Goal: Information Seeking & Learning: Learn about a topic

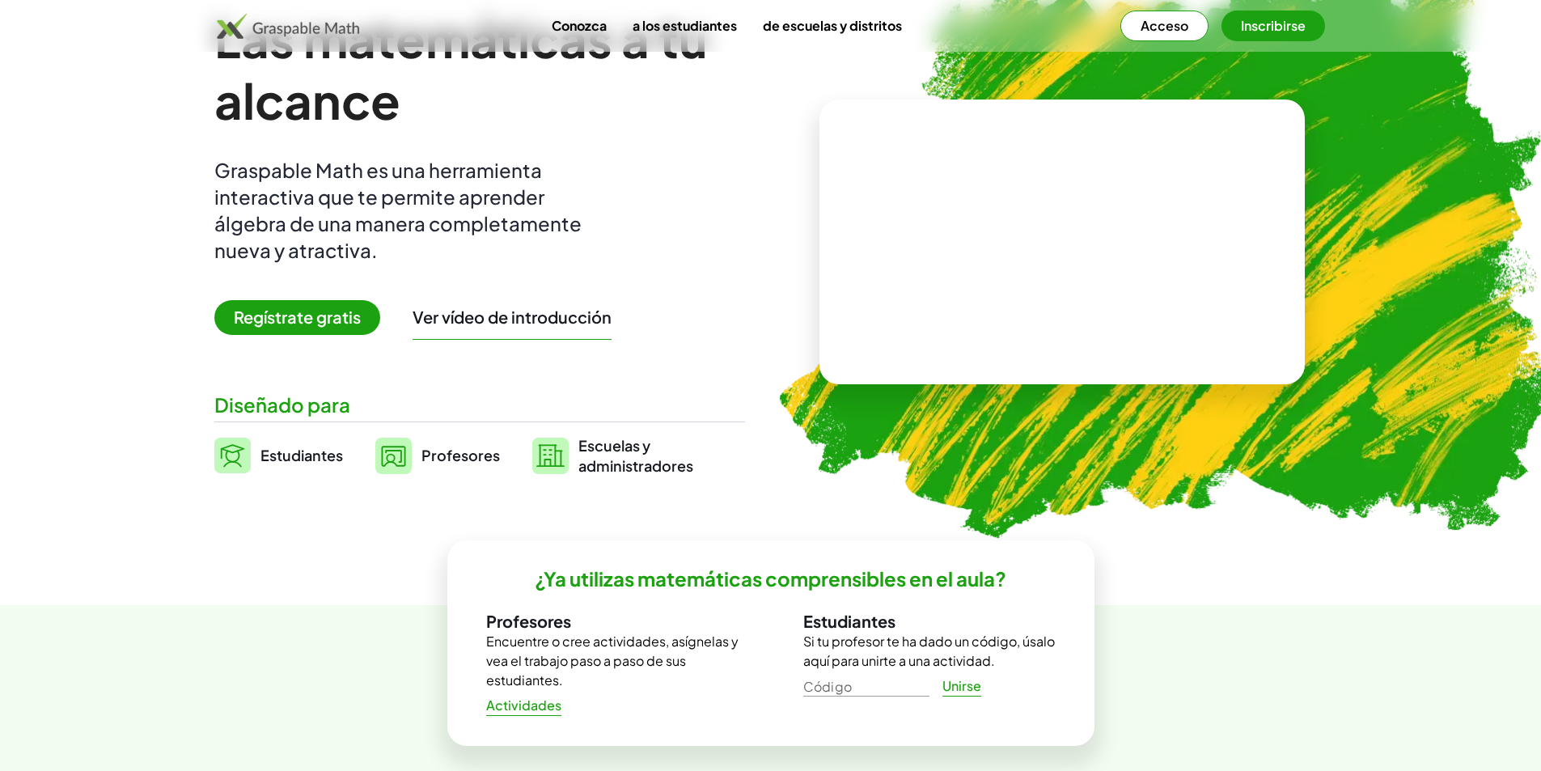
scroll to position [81, 0]
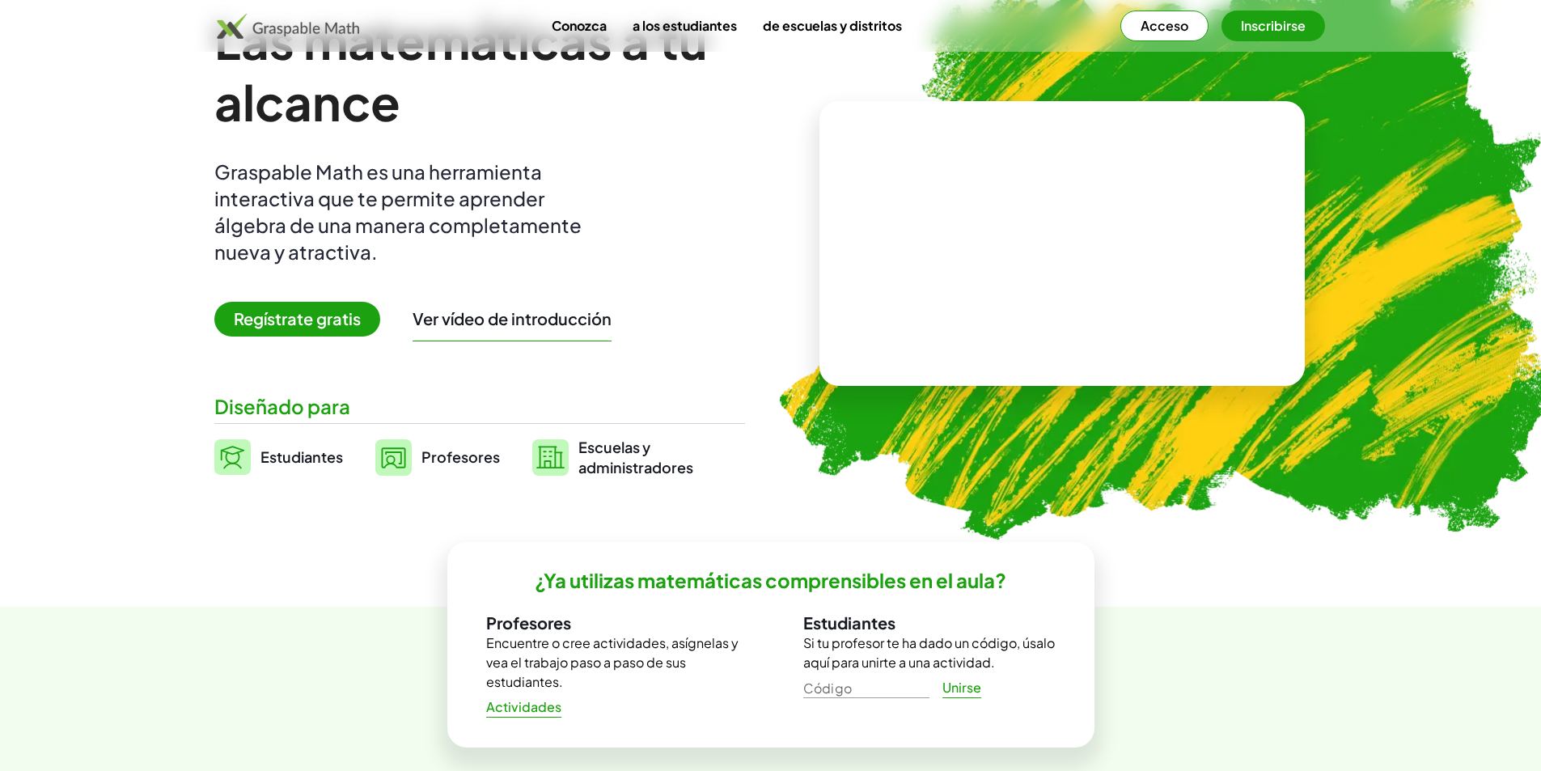
click at [331, 327] on font "Regístrate gratis" at bounding box center [297, 318] width 127 height 20
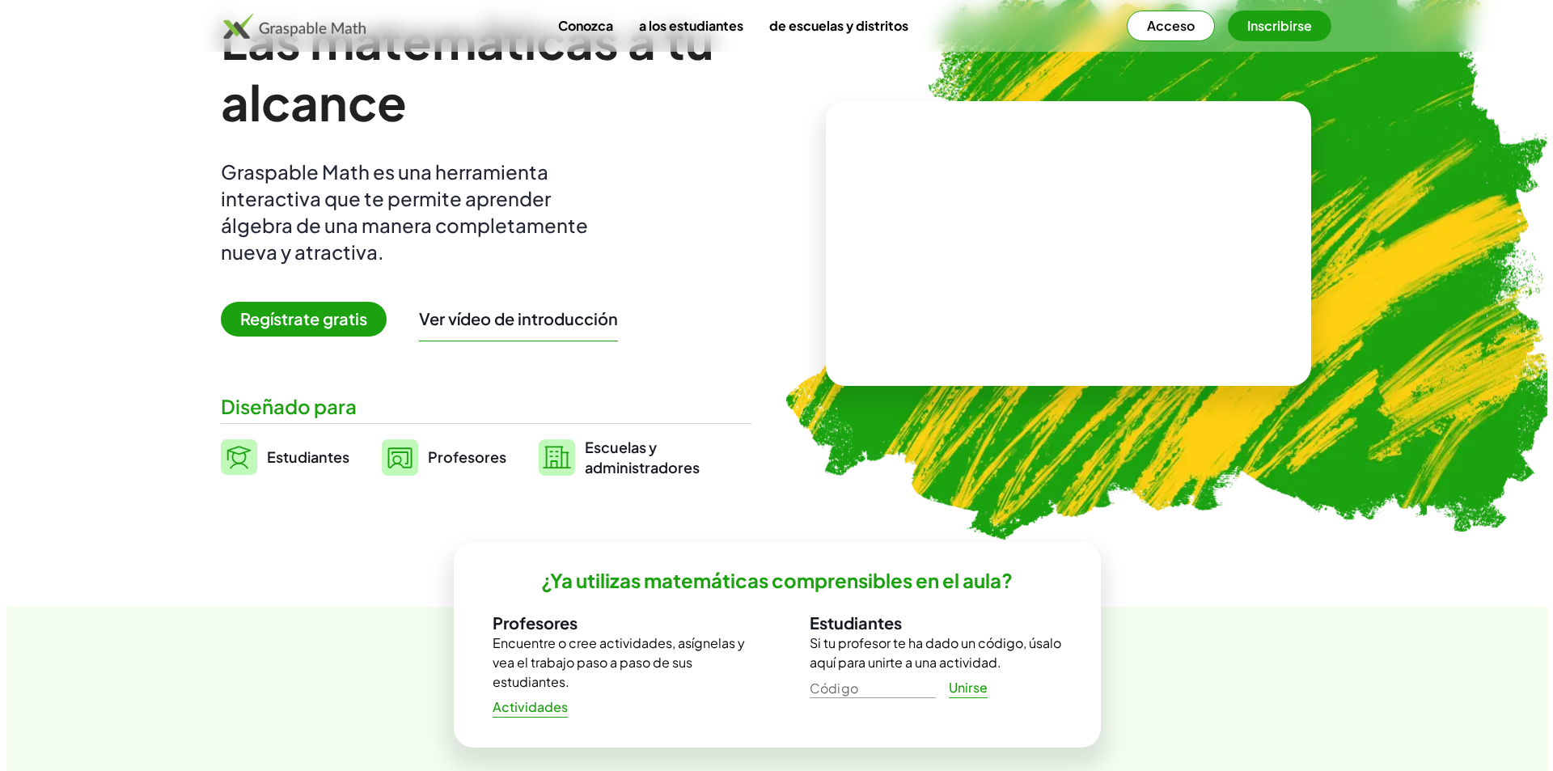
scroll to position [0, 0]
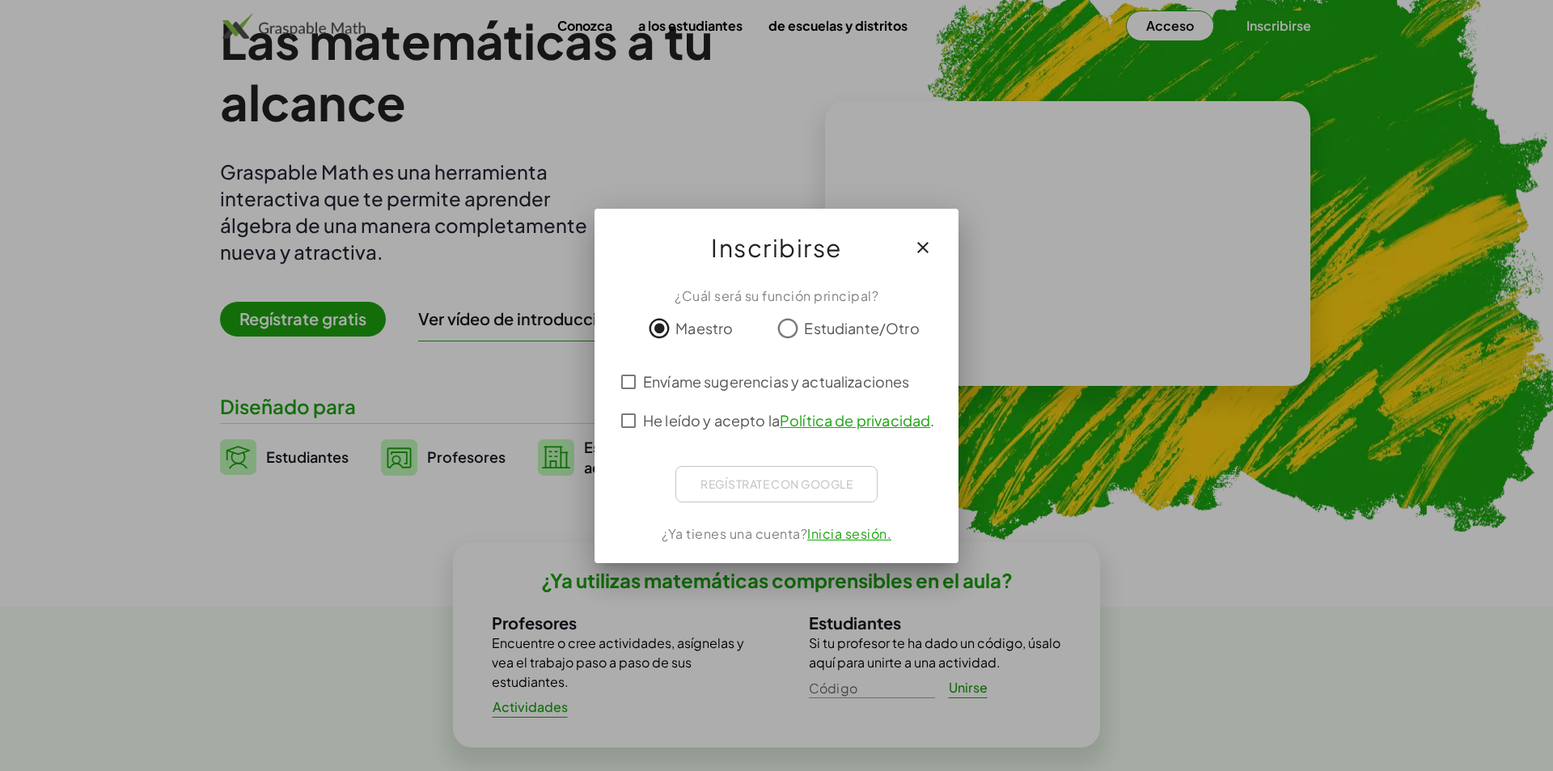
click at [659, 382] on font "Envíame sugerencias y actualizaciones" at bounding box center [776, 381] width 267 height 19
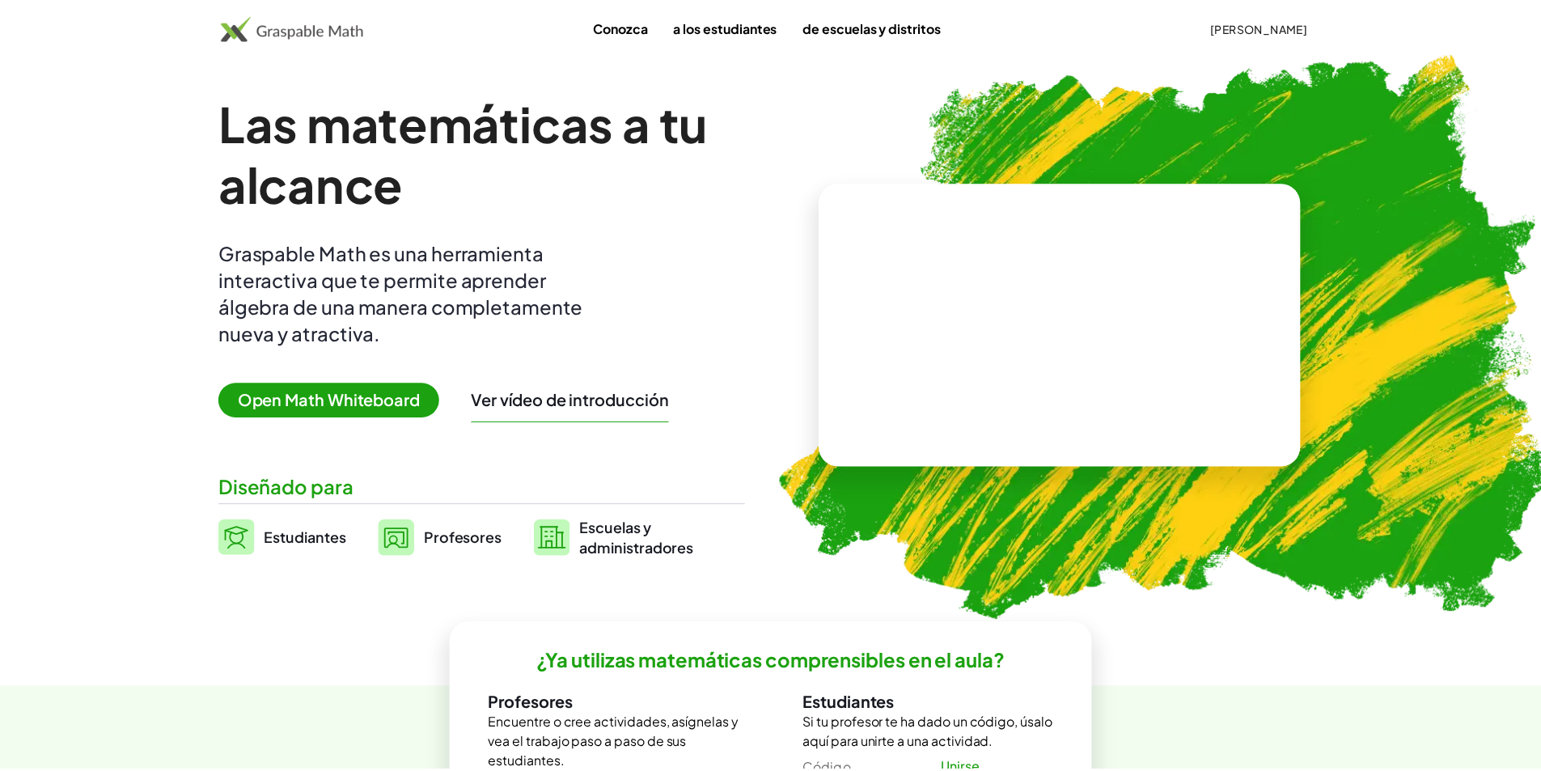
scroll to position [81, 0]
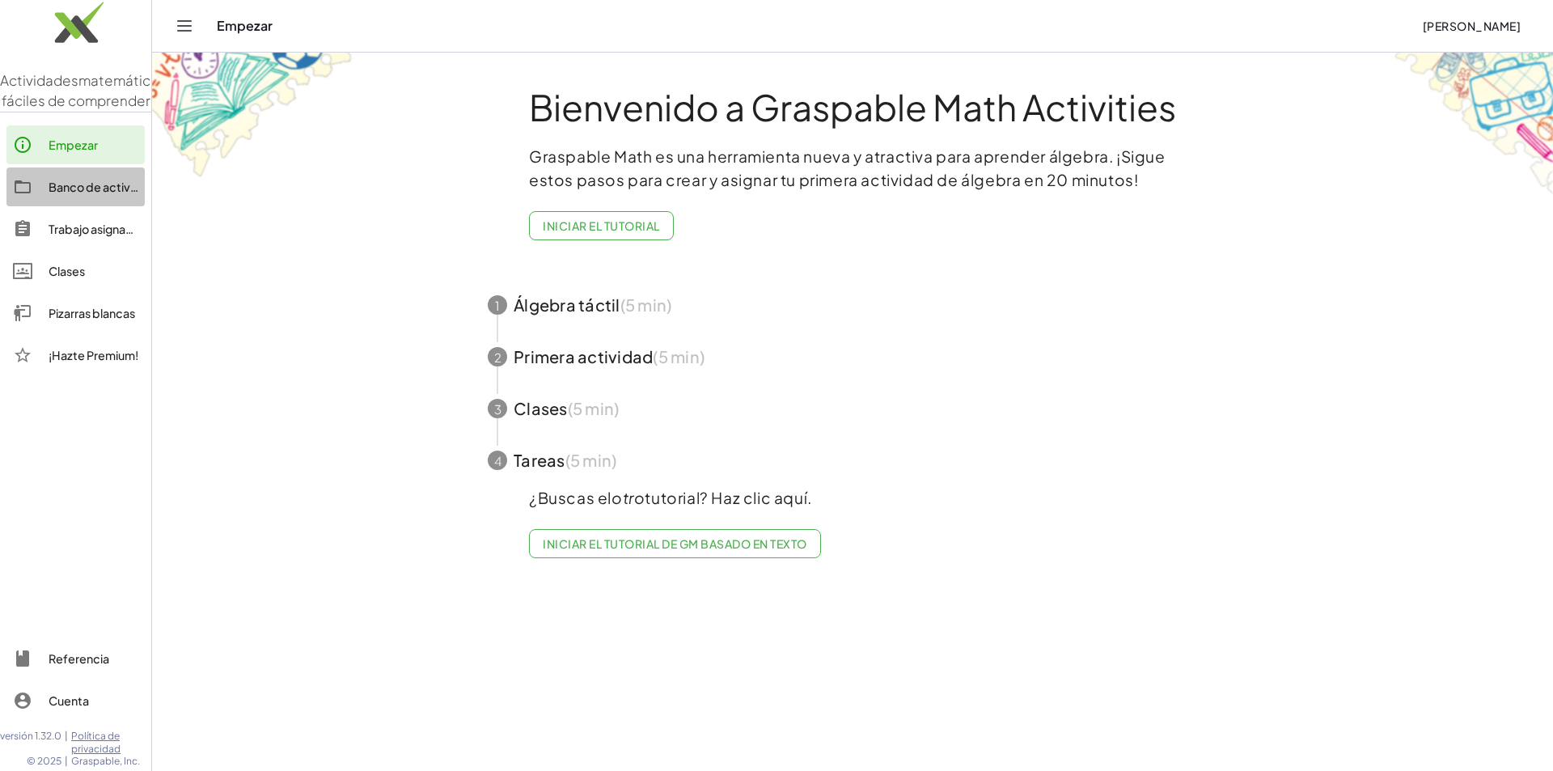
click at [88, 194] on font "Banco de actividades" at bounding box center [109, 187] width 120 height 15
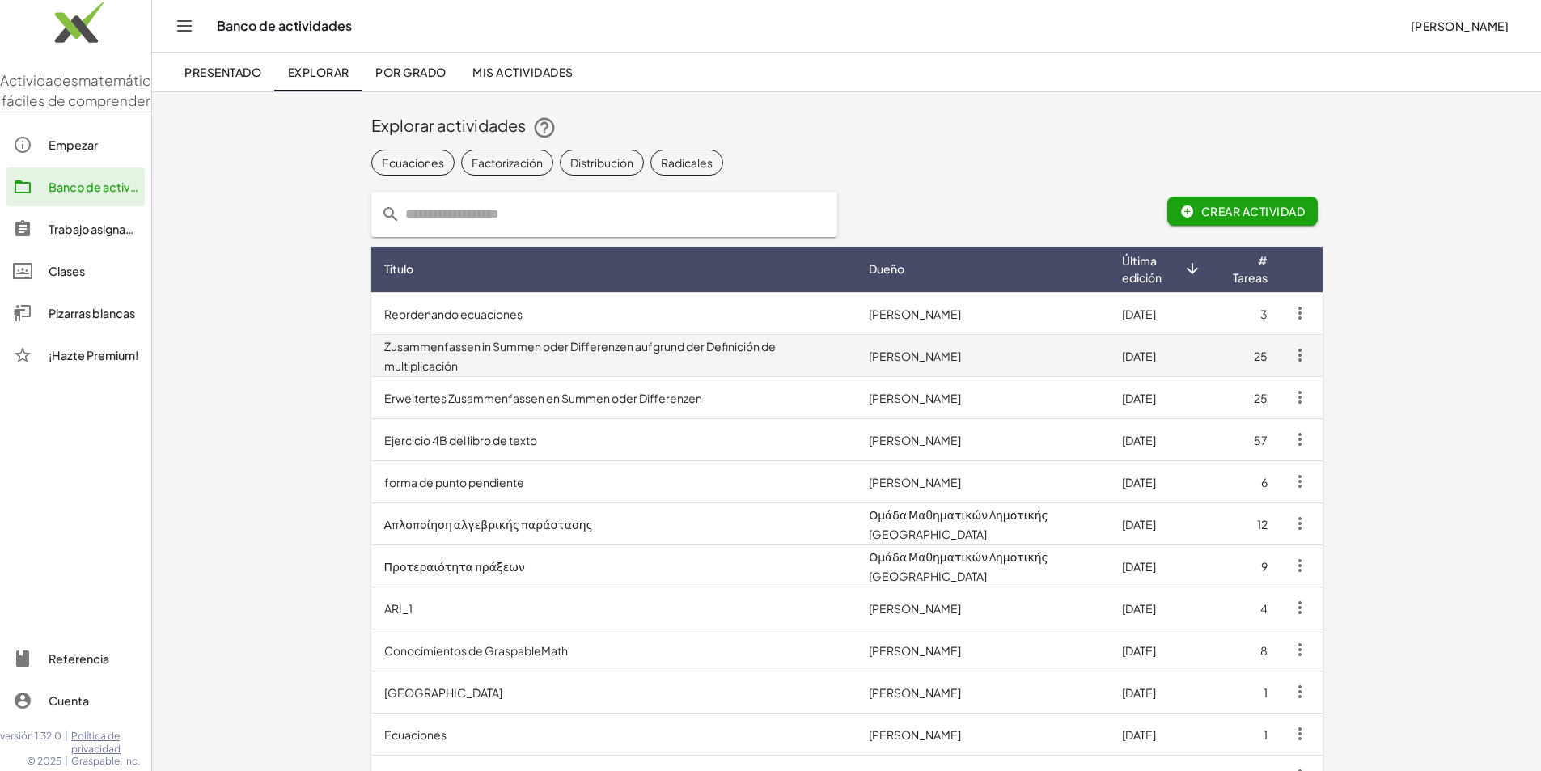
click at [421, 365] on td "Zusammenfassen in Summen oder Differenzen aufgrund der Definición de multiplica…" at bounding box center [613, 355] width 485 height 42
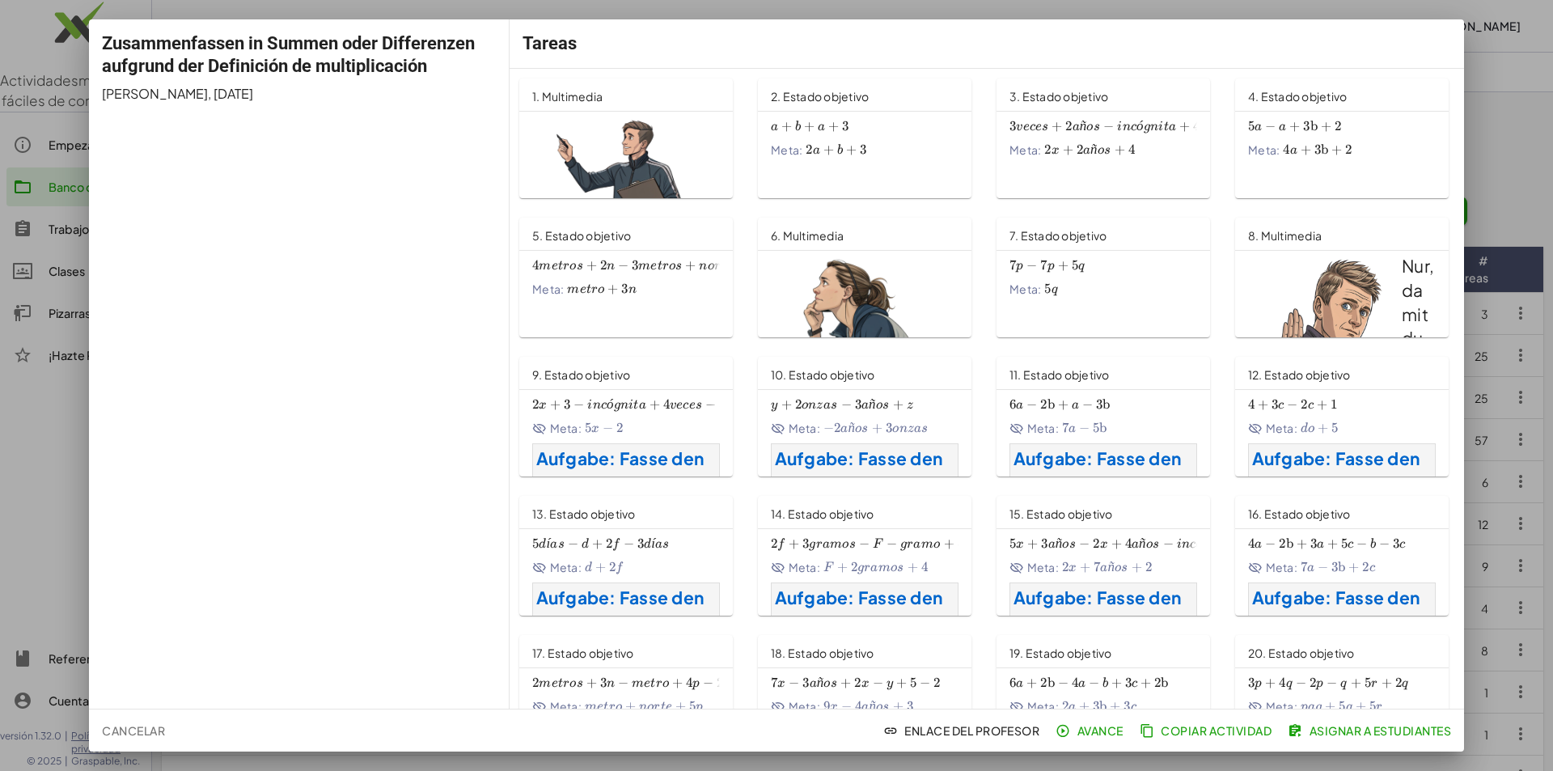
click at [583, 261] on font "metros" at bounding box center [561, 266] width 44 height 13
click at [213, 37] on font "Zusammenfassen in Summen oder Differenzen aufgrund der Definición de multiplica…" at bounding box center [288, 54] width 373 height 43
click at [142, 734] on font "Cancelar" at bounding box center [133, 730] width 63 height 15
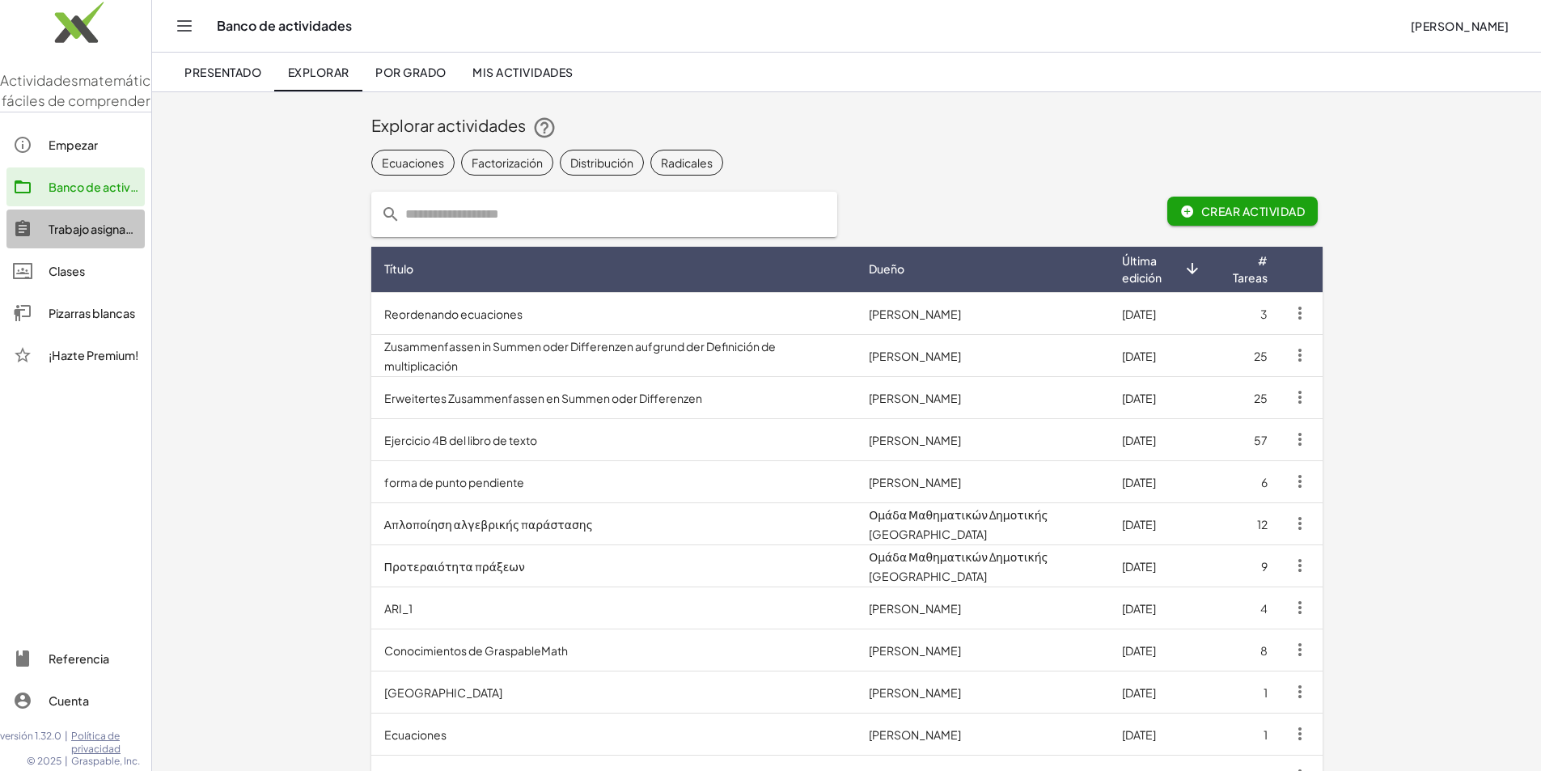
click at [79, 236] on font "Trabajo asignado" at bounding box center [95, 229] width 92 height 15
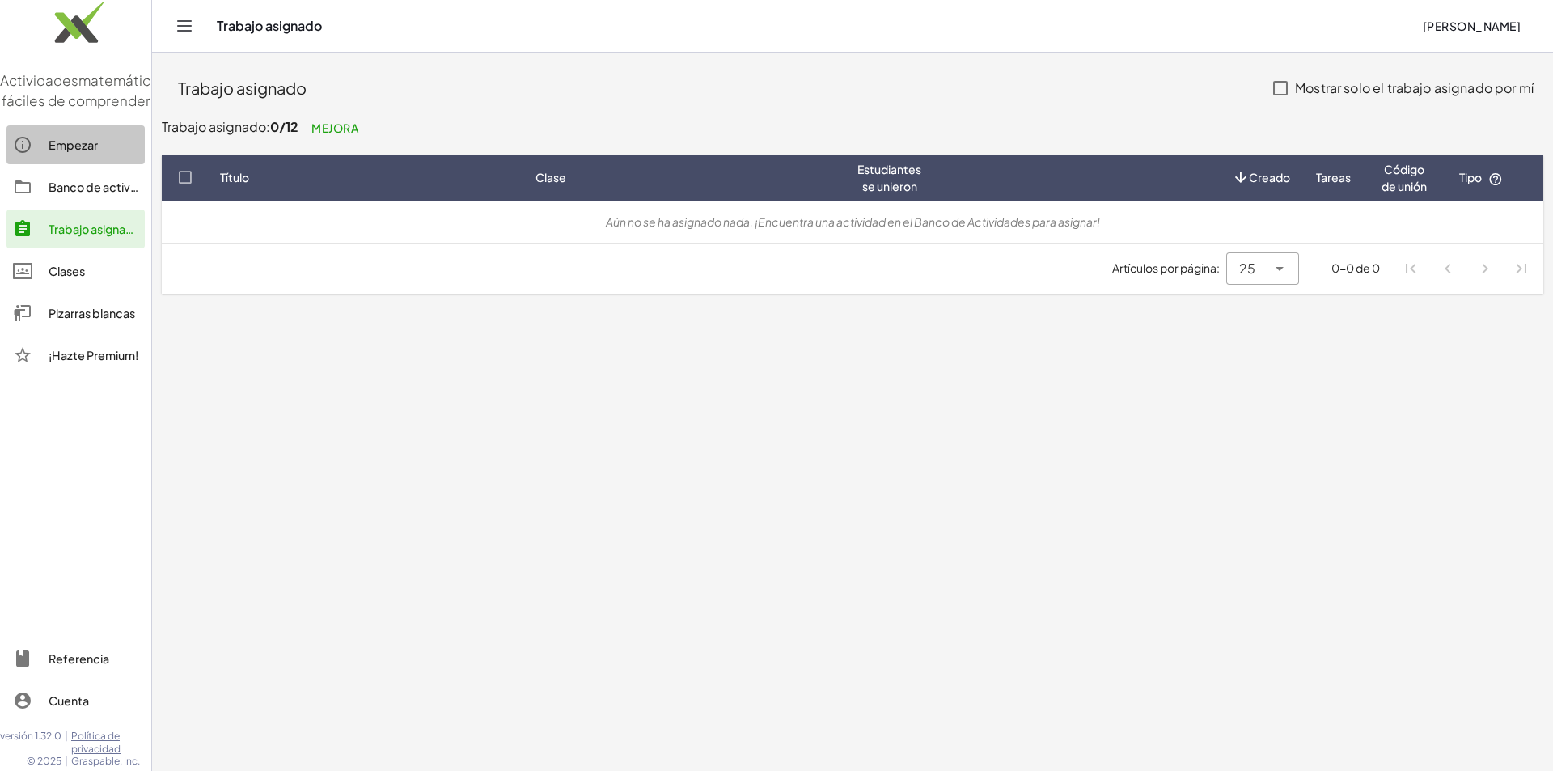
click at [82, 152] on font "Empezar" at bounding box center [73, 144] width 49 height 15
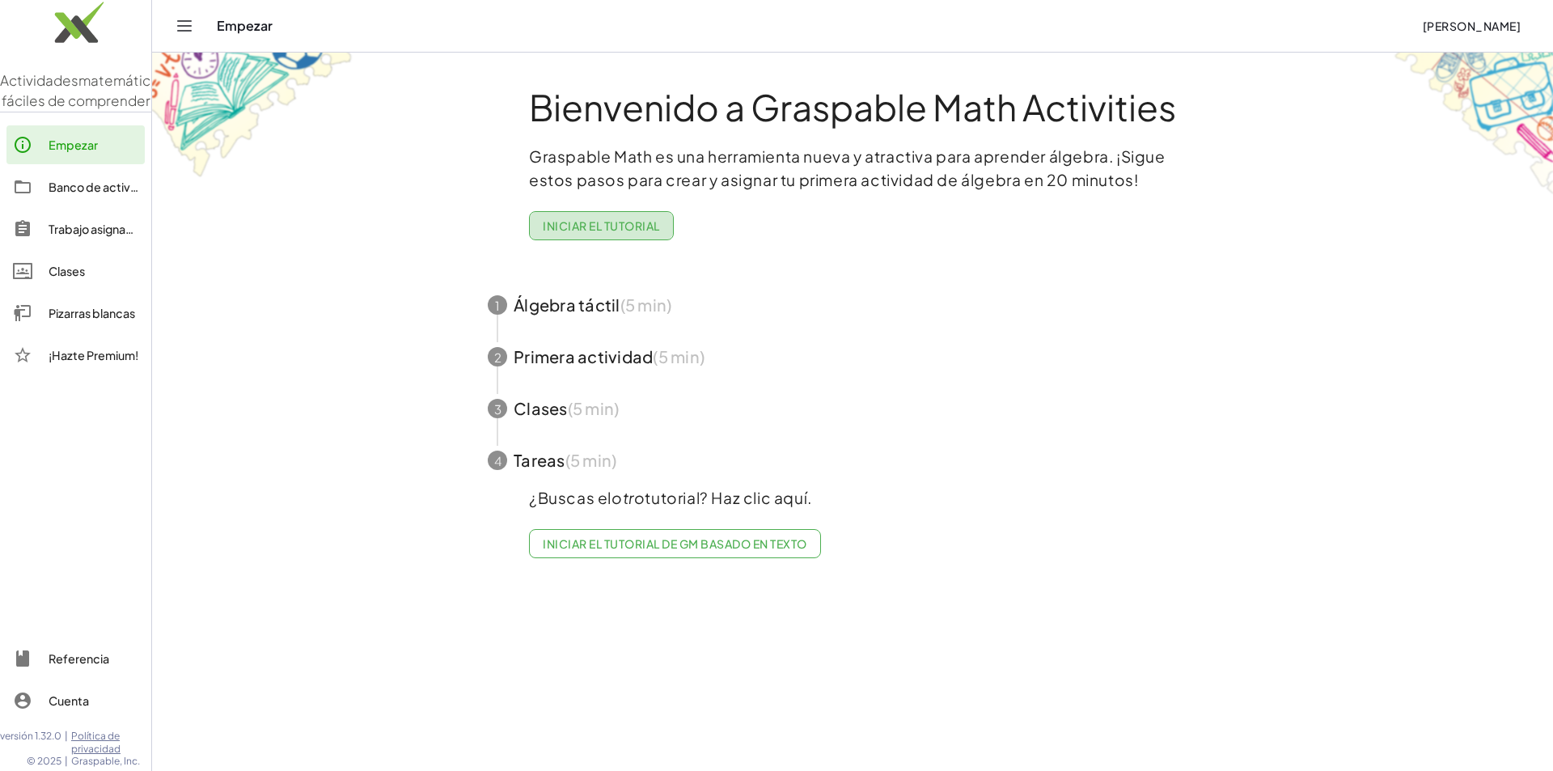
click at [636, 222] on font "Iniciar el tutorial" at bounding box center [601, 225] width 116 height 15
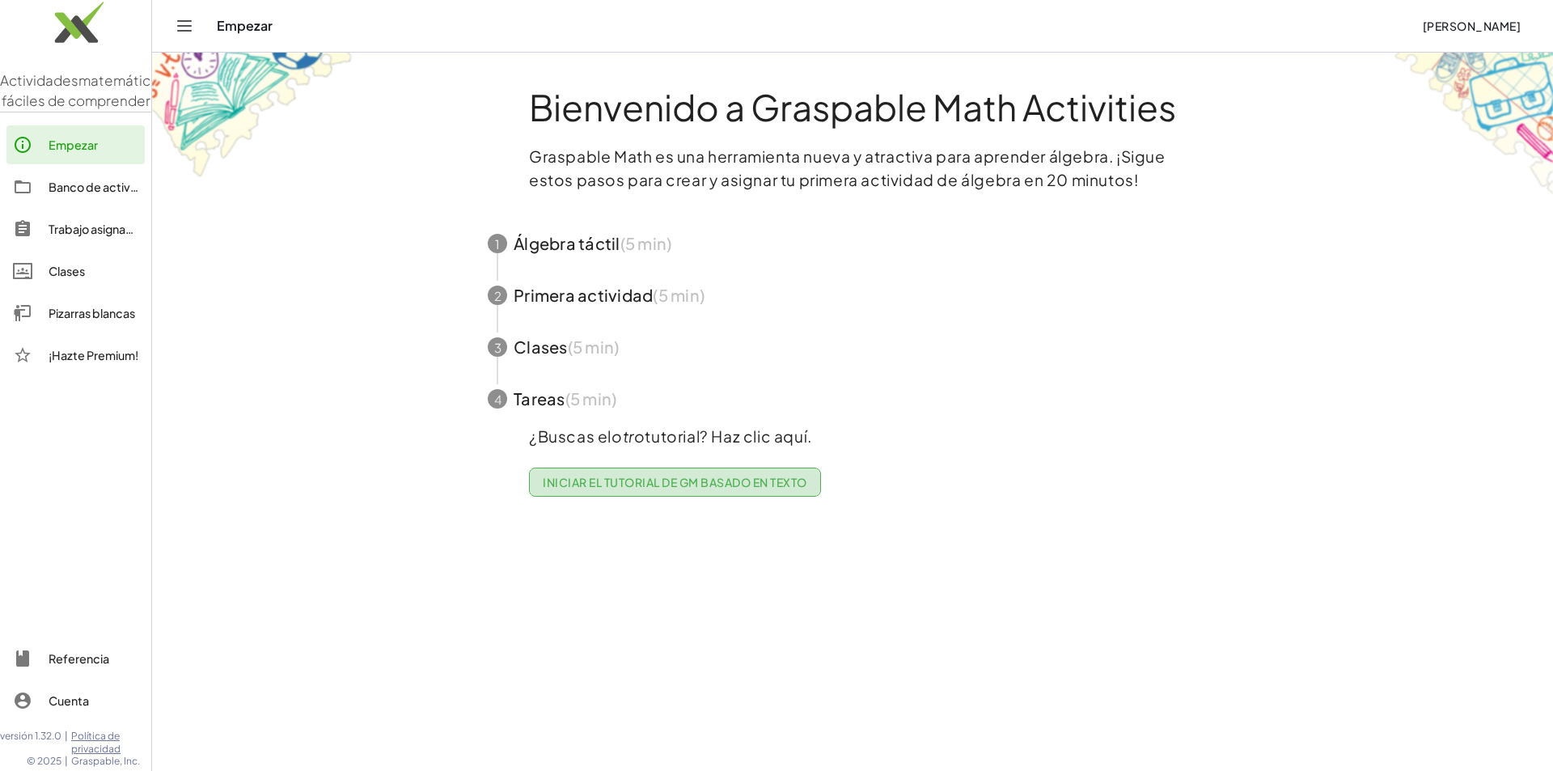
click at [767, 492] on link "Iniciar el tutorial de GM basado en texto" at bounding box center [675, 481] width 292 height 29
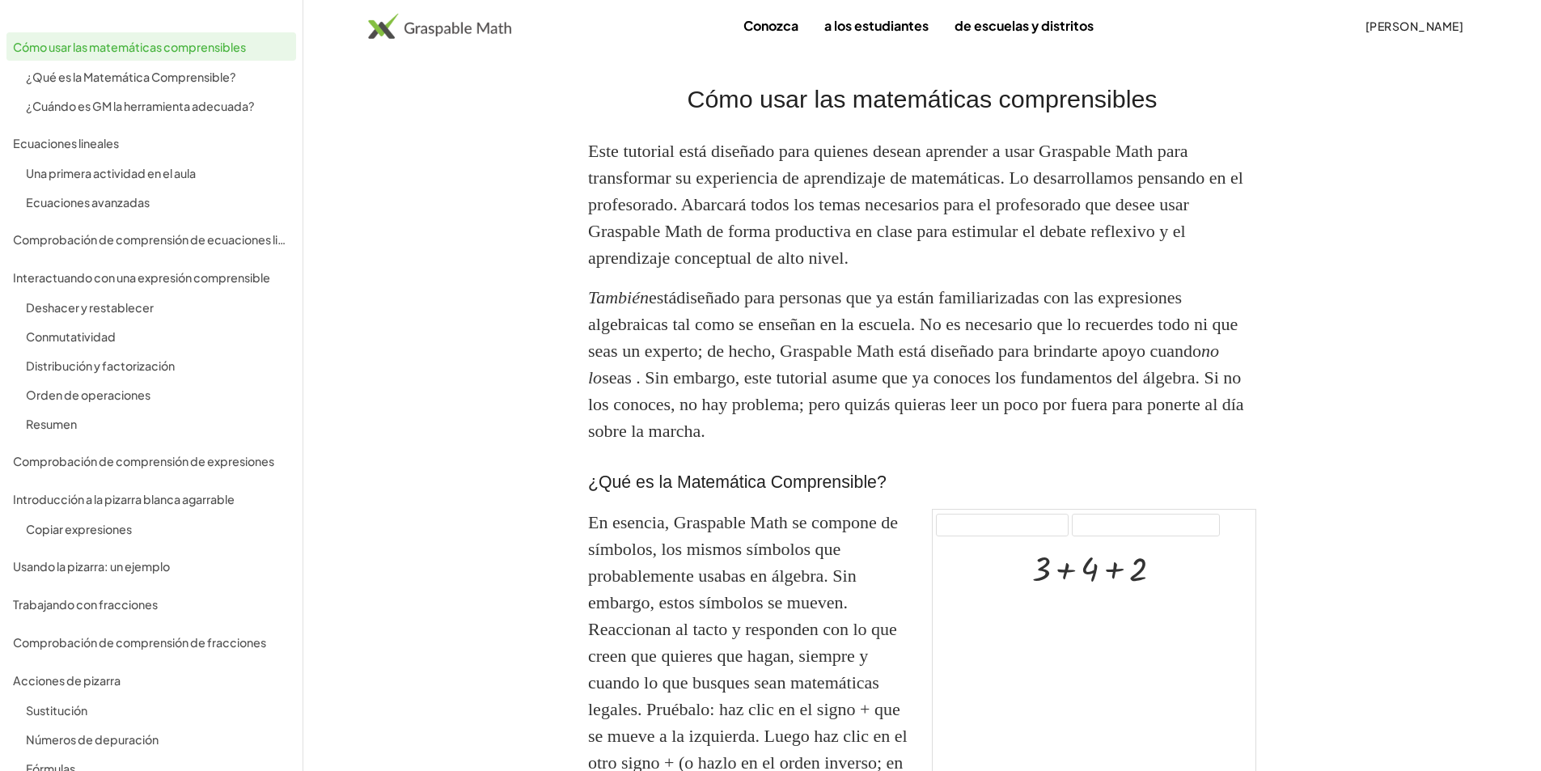
click at [1433, 32] on font "[PERSON_NAME]" at bounding box center [1414, 26] width 98 height 15
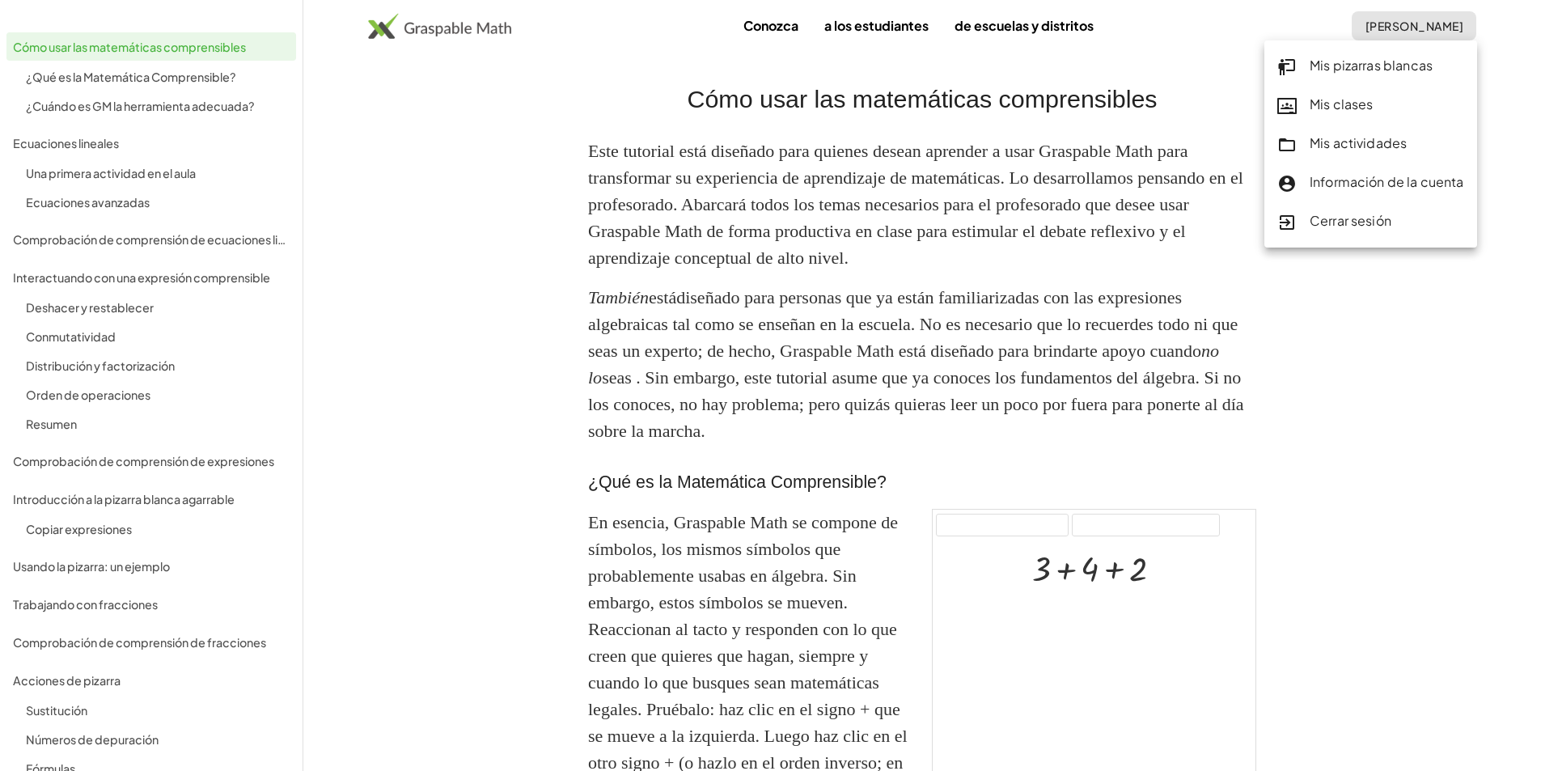
click at [1372, 220] on font "Cerrar sesión" at bounding box center [1350, 220] width 82 height 17
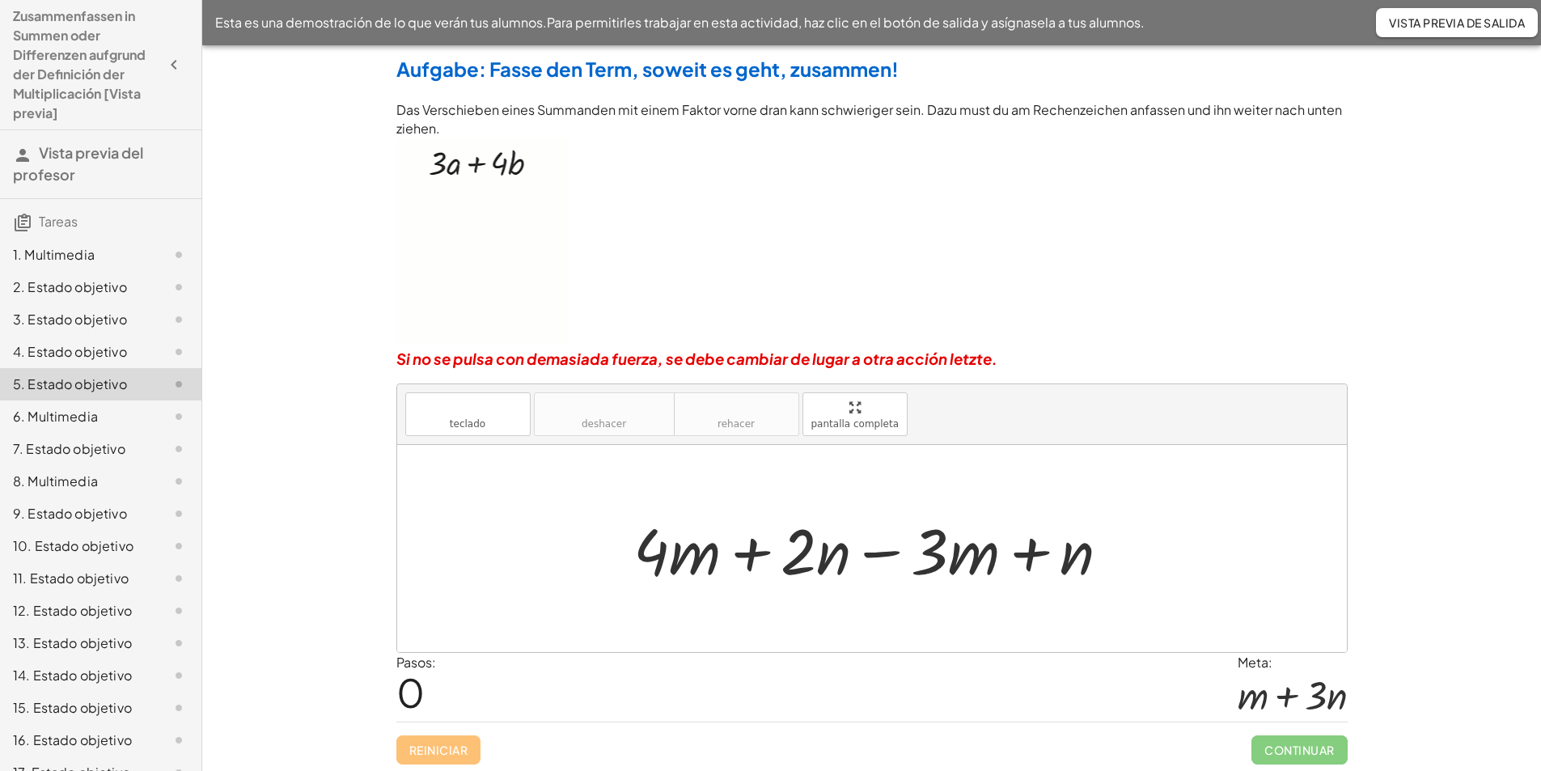
scroll to position [3, 0]
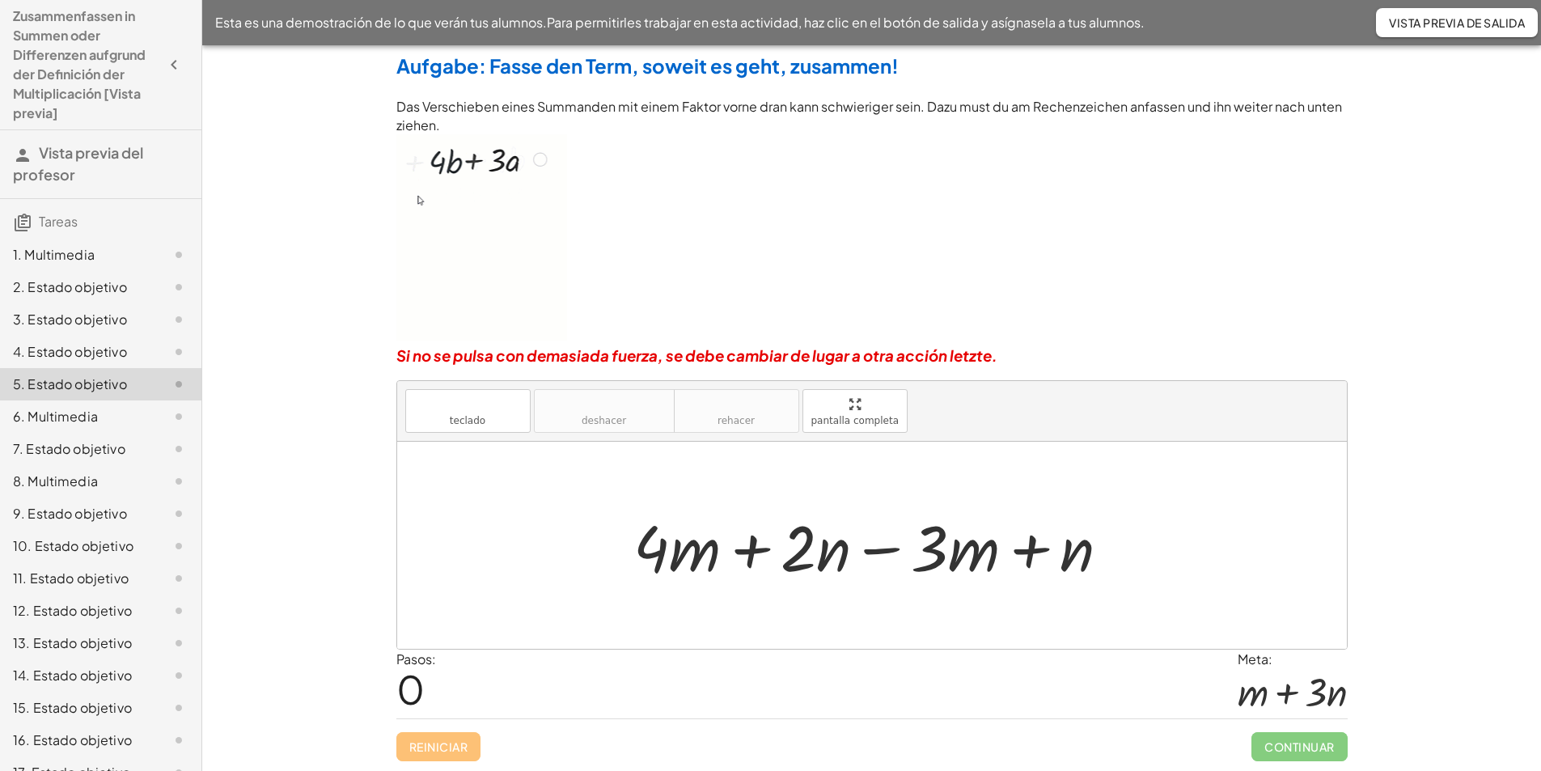
click at [982, 556] on div at bounding box center [877, 545] width 505 height 83
drag, startPoint x: 980, startPoint y: 557, endPoint x: 700, endPoint y: 552, distance: 280.7
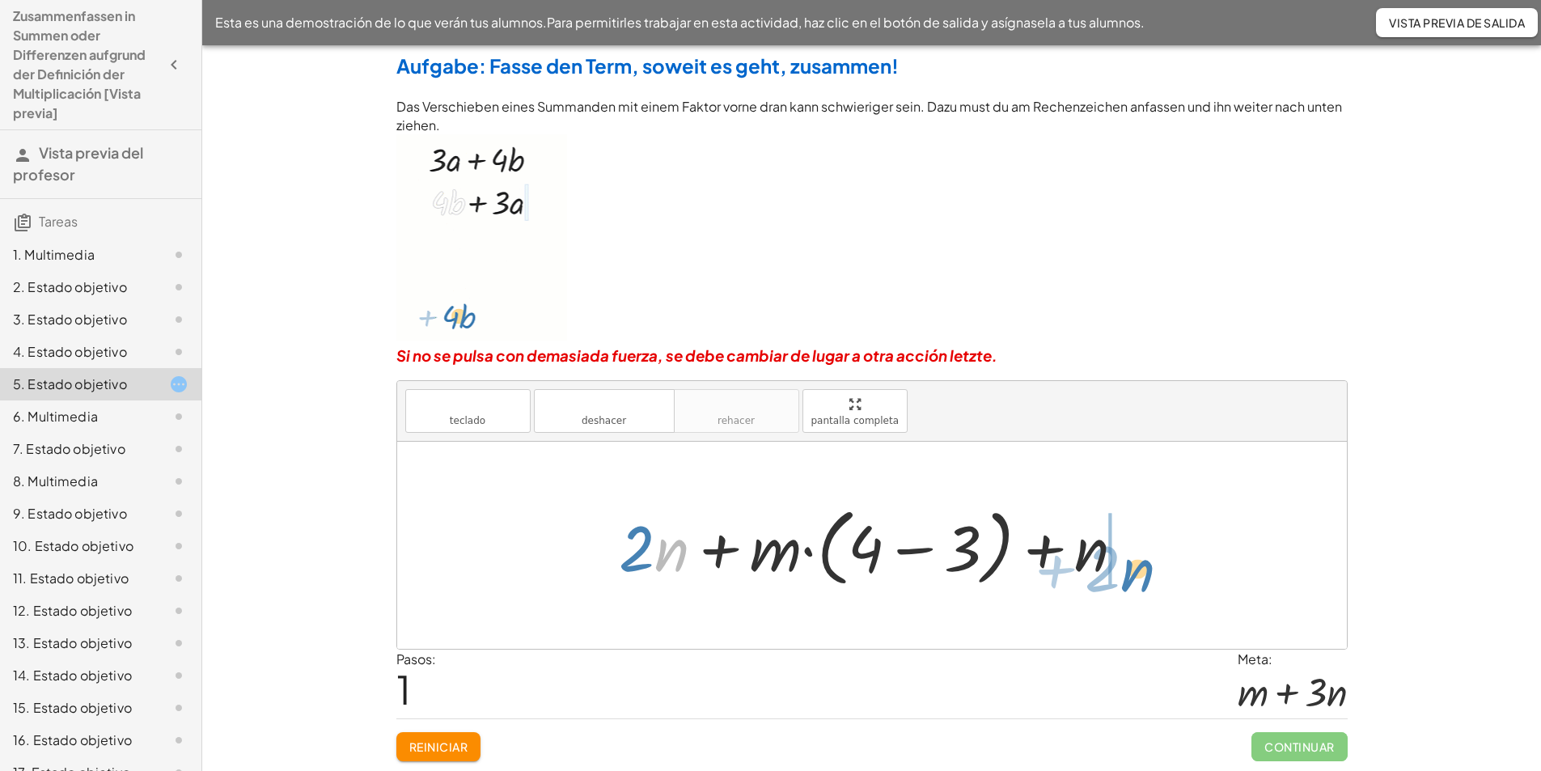
drag, startPoint x: 659, startPoint y: 556, endPoint x: 1124, endPoint y: 575, distance: 465.4
click at [1124, 575] on div at bounding box center [878, 545] width 534 height 93
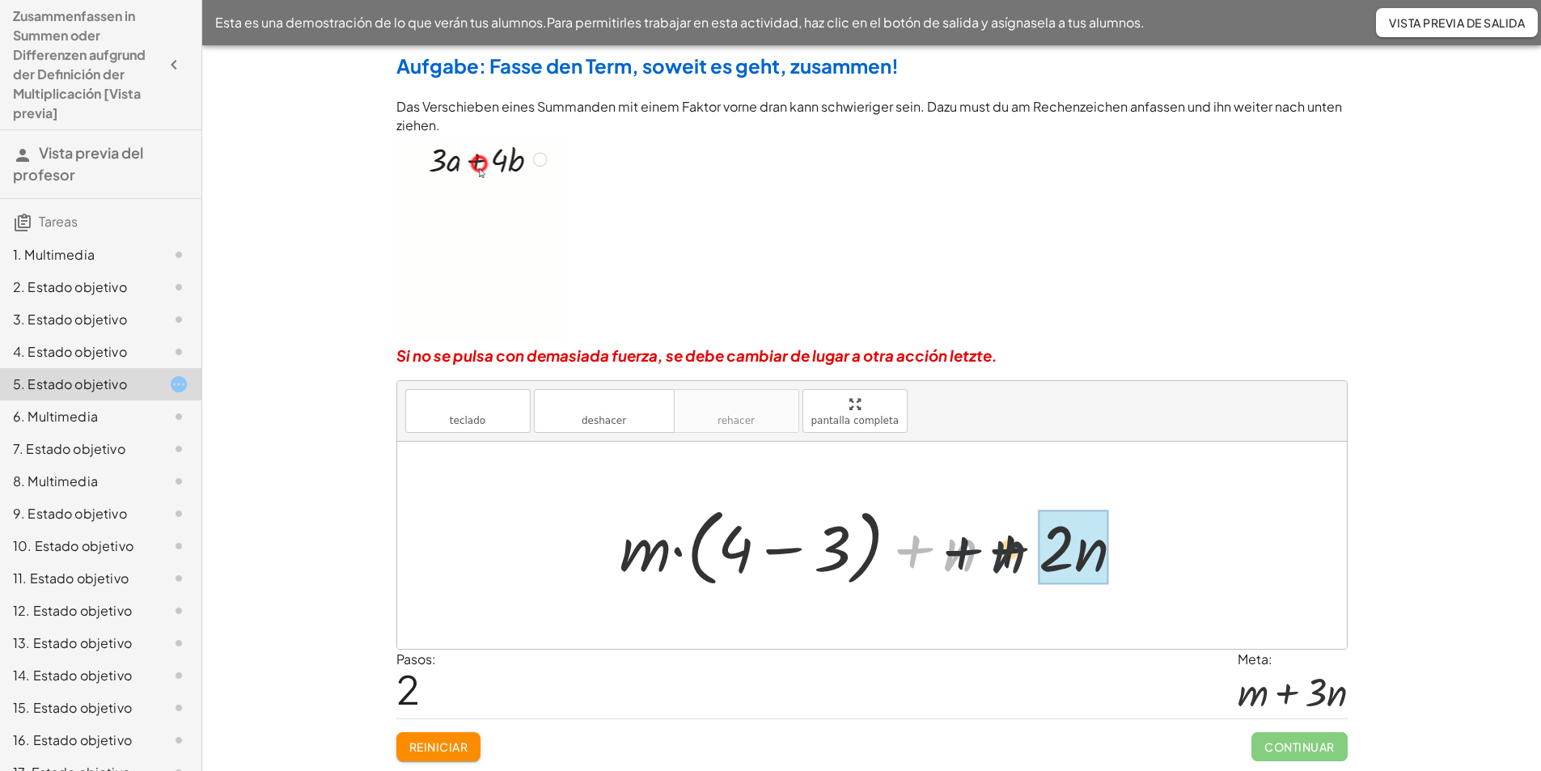
drag, startPoint x: 966, startPoint y: 558, endPoint x: 1023, endPoint y: 560, distance: 57.4
click at [1023, 560] on div at bounding box center [878, 545] width 534 height 93
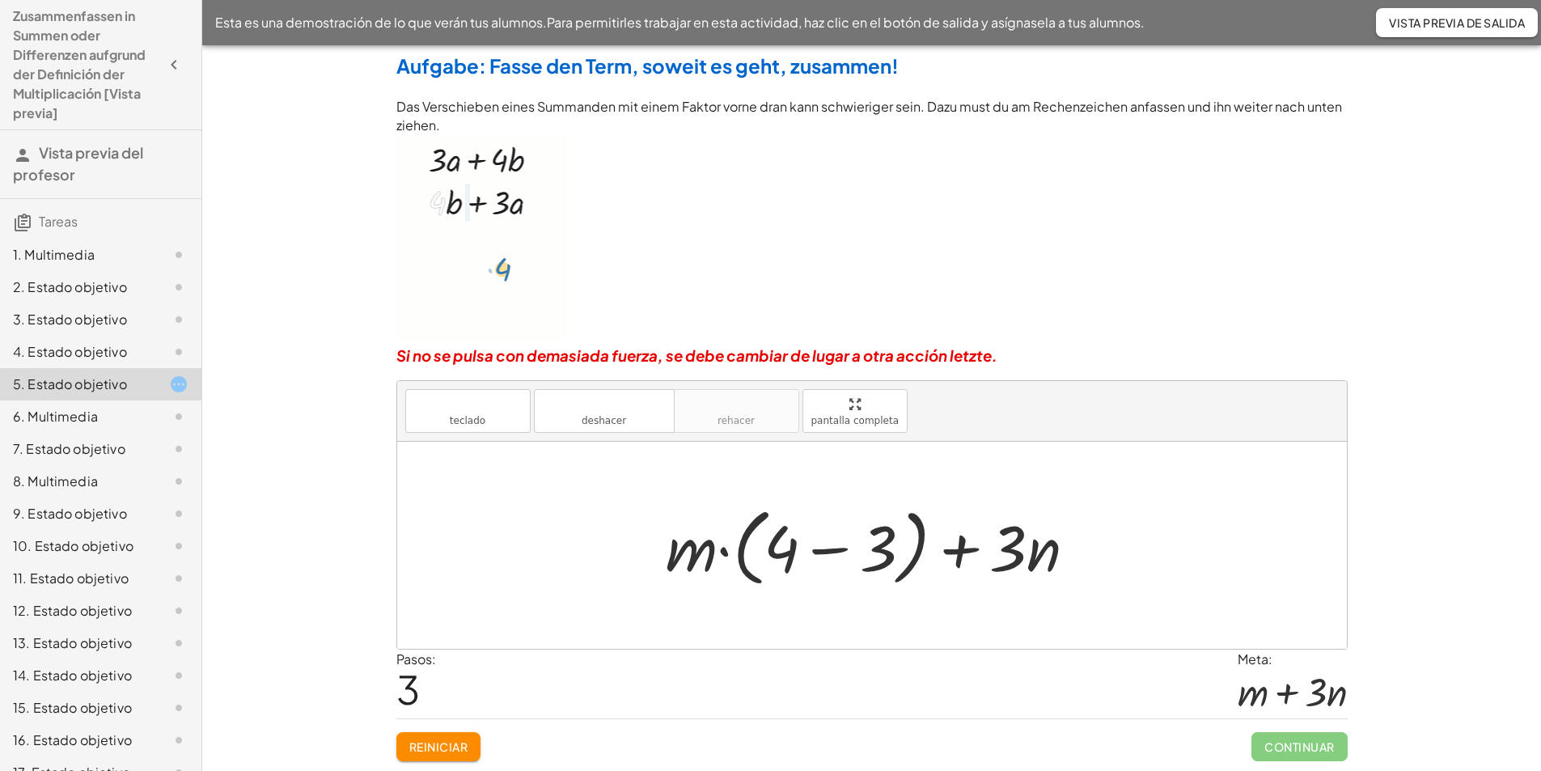
click at [691, 557] on div at bounding box center [877, 545] width 440 height 93
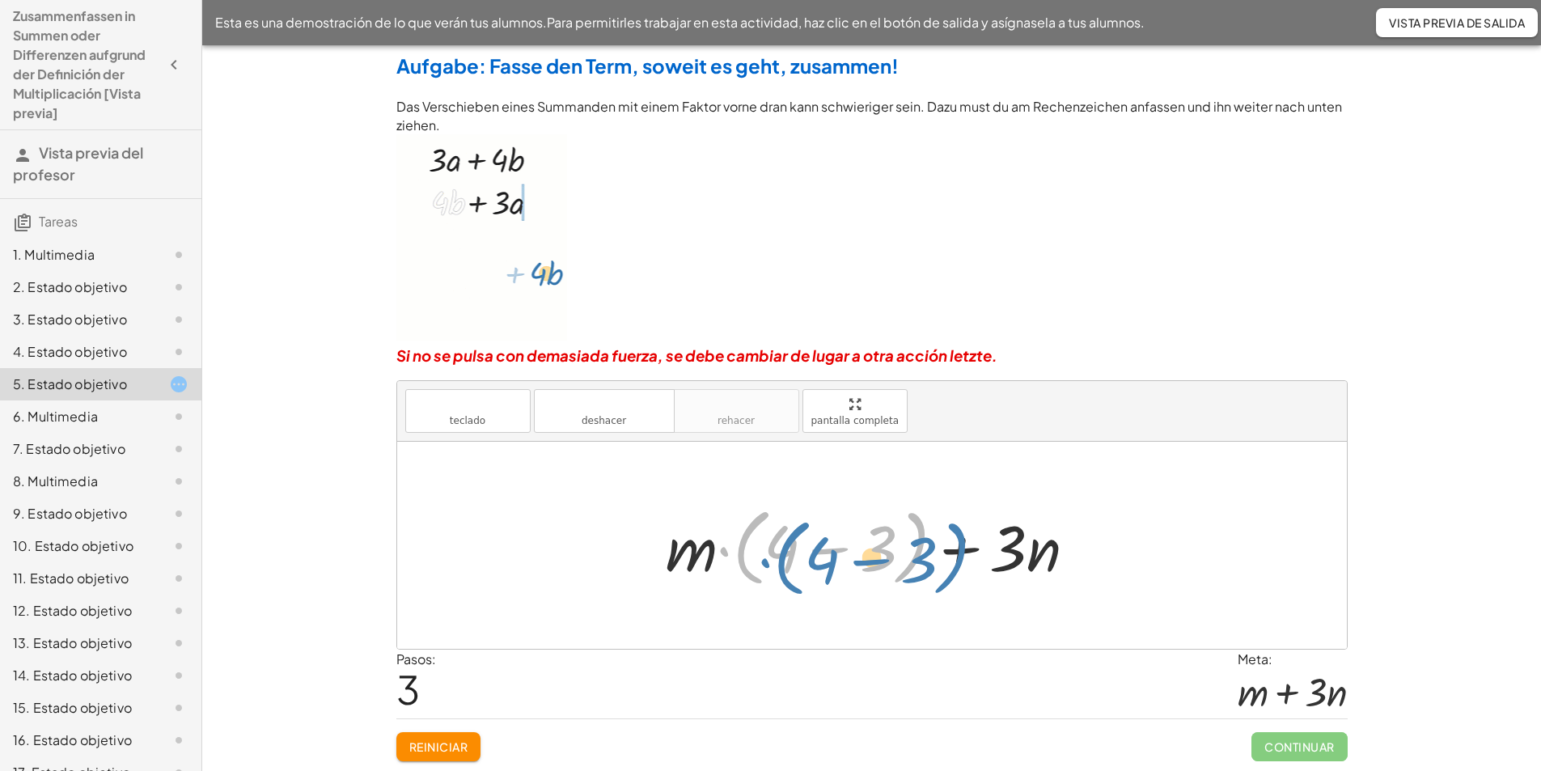
drag, startPoint x: 762, startPoint y: 552, endPoint x: 792, endPoint y: 559, distance: 30.8
click at [792, 559] on div at bounding box center [877, 545] width 440 height 93
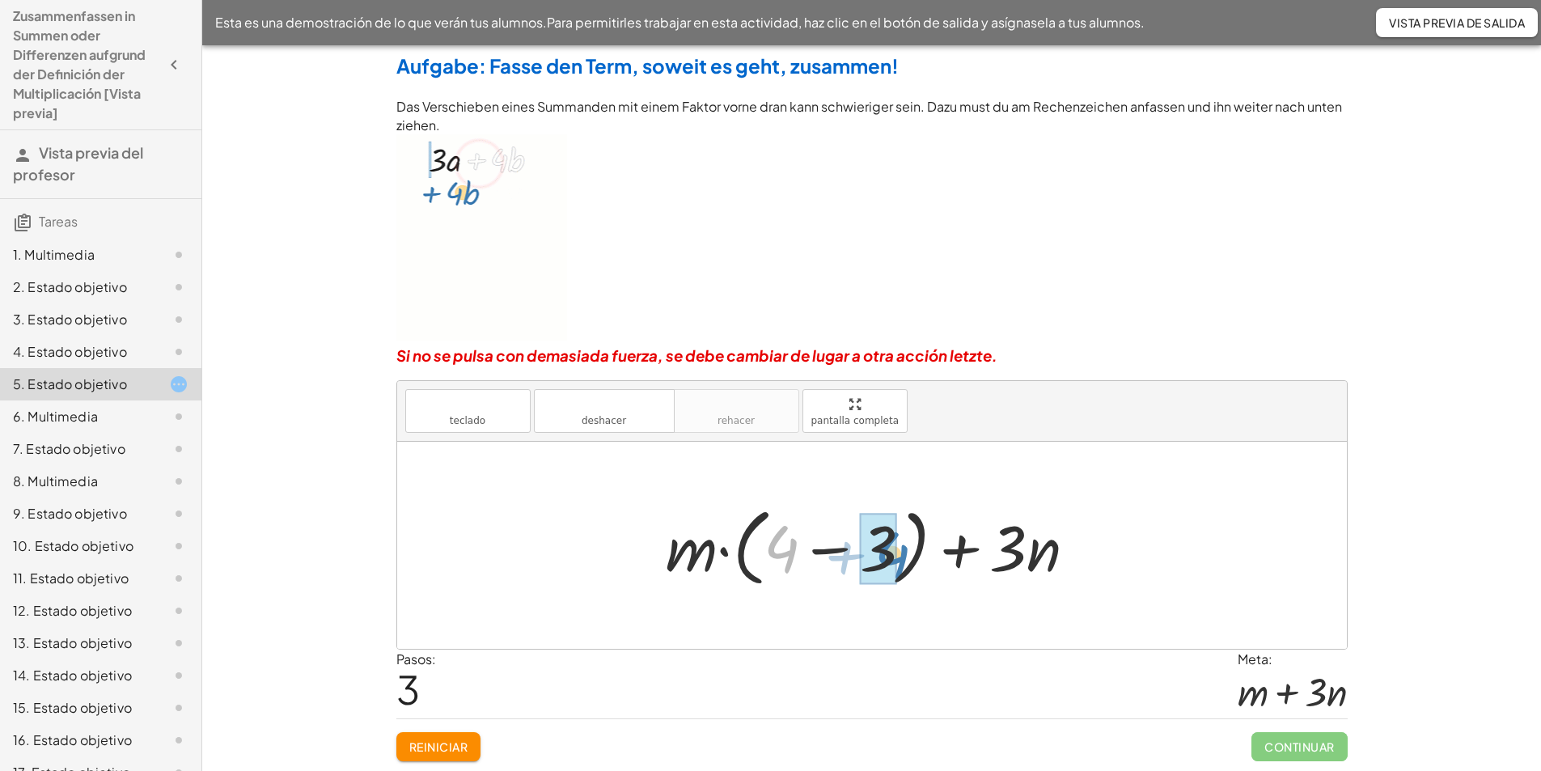
drag, startPoint x: 793, startPoint y: 555, endPoint x: 903, endPoint y: 561, distance: 111.0
click at [903, 561] on div at bounding box center [877, 545] width 440 height 93
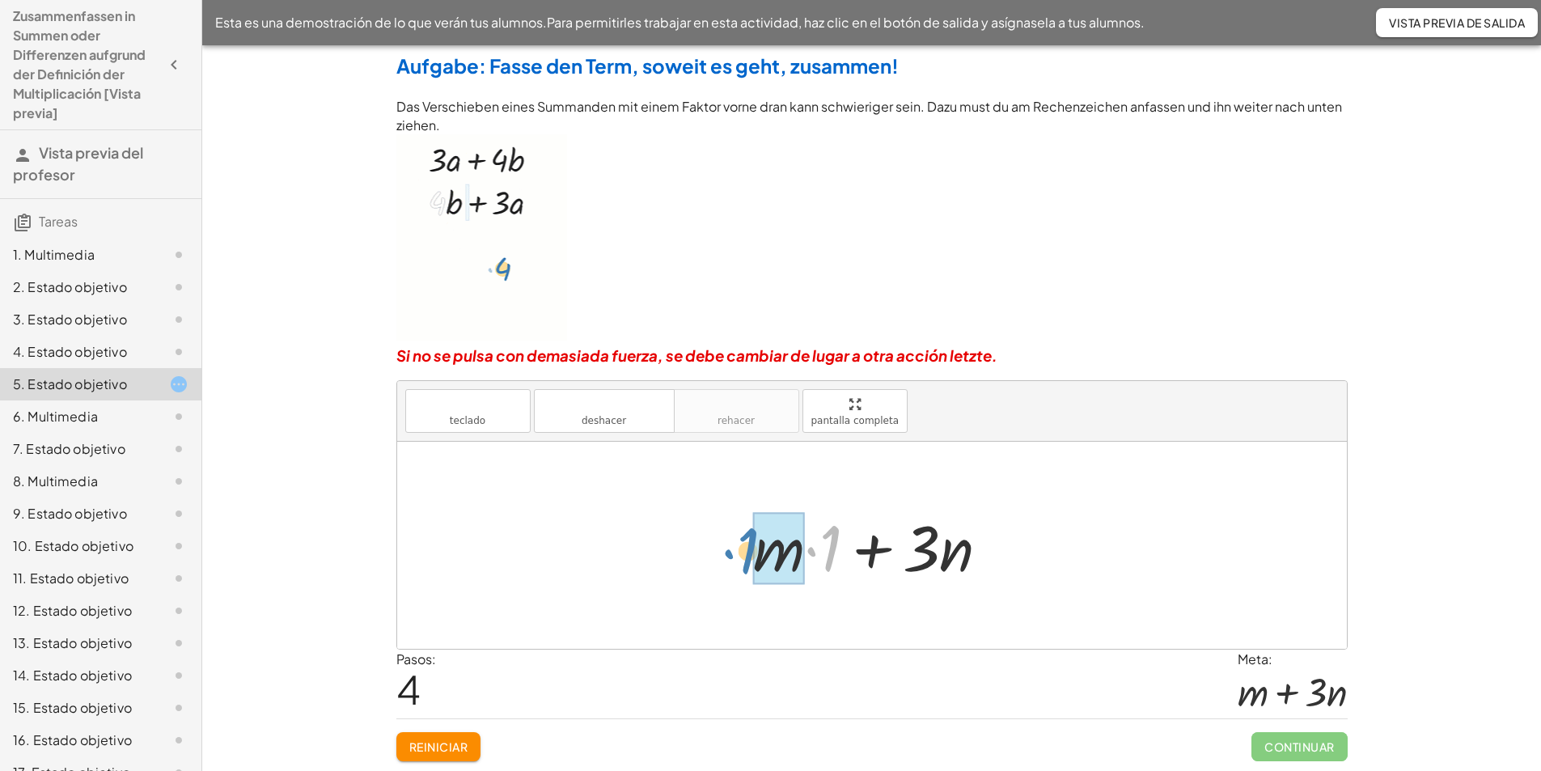
drag, startPoint x: 826, startPoint y: 560, endPoint x: 743, endPoint y: 563, distance: 83.3
click at [743, 563] on div "+ · 4 · m + · 2 · n − · 3 · m + n + · 2 · n + · m · ( + 4 − 3 ) + n + · m · ( +…" at bounding box center [871, 545] width 285 height 91
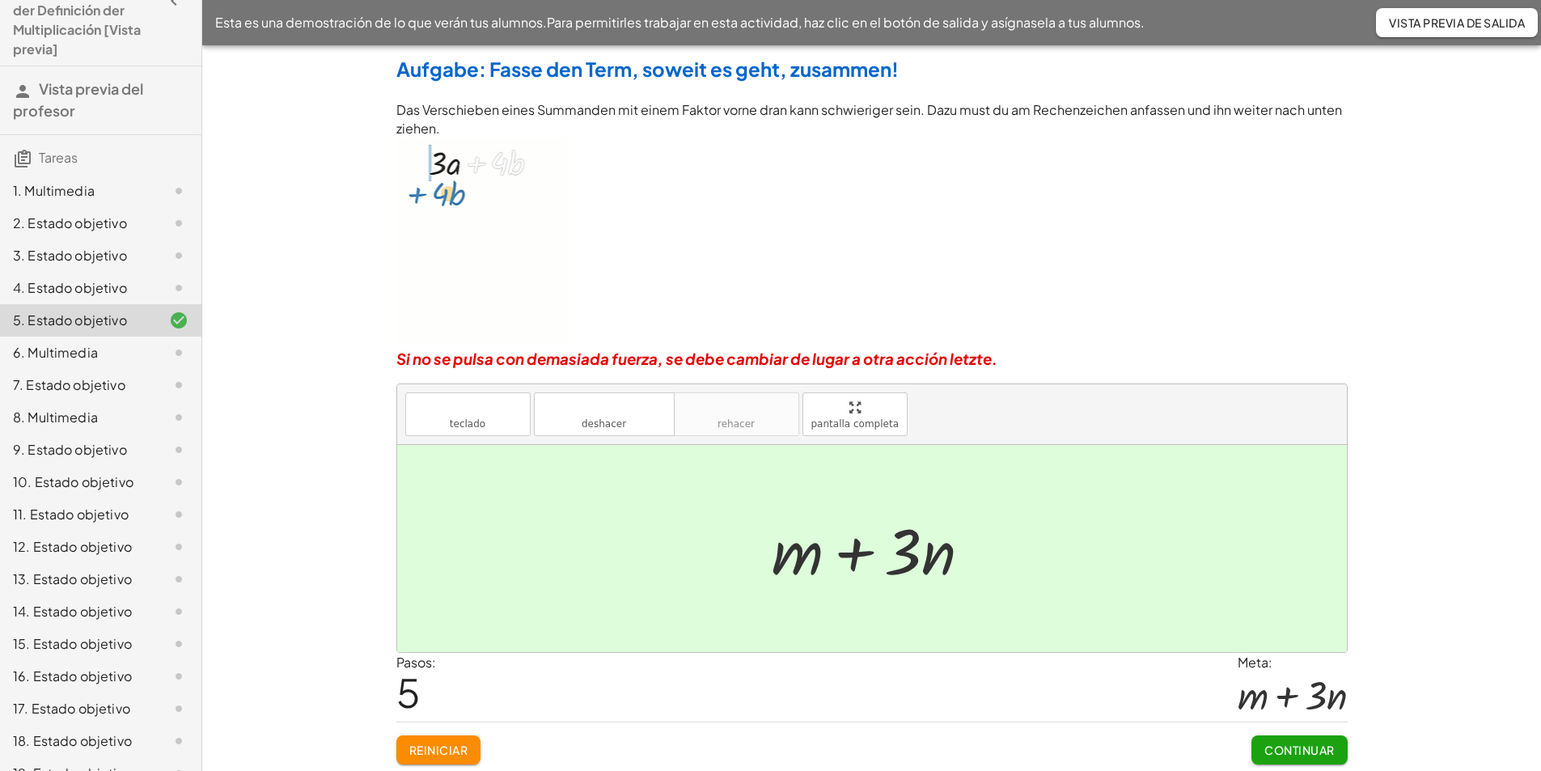
scroll to position [63, 0]
click at [95, 97] on font "Vista previa del profesor" at bounding box center [78, 100] width 130 height 40
